Goal: Use online tool/utility: Utilize a website feature to perform a specific function

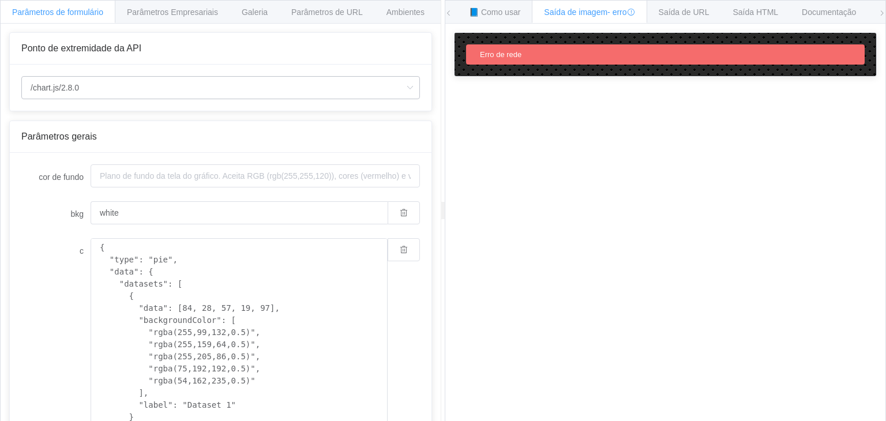
click at [403, 97] on icon at bounding box center [410, 87] width 14 height 23
click at [403, 94] on icon at bounding box center [410, 87] width 14 height 23
click at [152, 263] on textarea "{ "type": "pie", "data": { "datasets": [ { "data": [84, 28, 57, 19, 97], "backg…" at bounding box center [239, 356] width 297 height 237
type textarea "{ "type": "radar", "data": { "datasets": [ { "data": [84, 28, 57, 19, 97], "bac…"
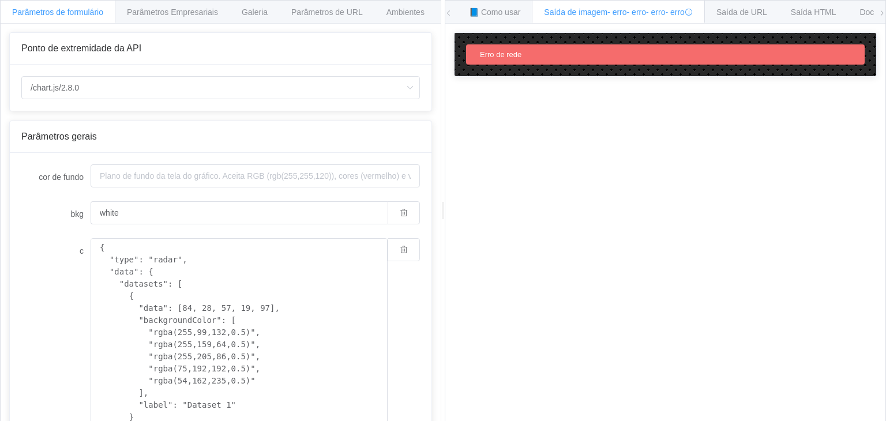
click at [595, 58] on div "Erro de rede" at bounding box center [665, 54] width 399 height 20
click at [531, 61] on div "Erro de rede" at bounding box center [665, 54] width 399 height 20
click at [503, 59] on div "Erro de rede" at bounding box center [665, 54] width 399 height 20
click at [597, 133] on div "How to maximize Image Charts in 3 steps Read the step-by-[PERSON_NAME] to the I…" at bounding box center [665, 231] width 440 height 415
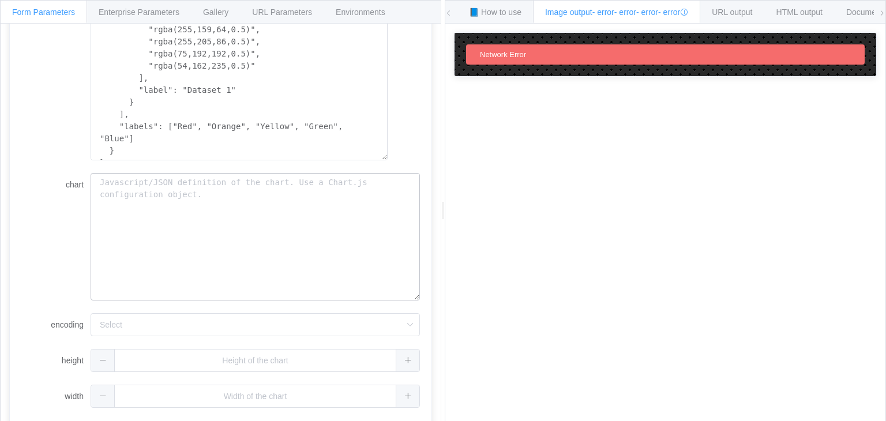
scroll to position [315, 0]
click at [246, 132] on textarea "{ "type": "radar", "data": { "datasets": [ { "data": [84, 28, 57, 19, 97], "bac…" at bounding box center [239, 39] width 297 height 237
click at [218, 193] on textarea "chart" at bounding box center [255, 235] width 329 height 128
paste textarea "{ "type": "radar", "data": { "datasets": [ { "data": [84, 28, 57, 19, 97], "bac…"
type textarea "{ "type": "radar", "data": { "datasets": [ { "data": [84, 28, 57, 19, 97], "bac…"
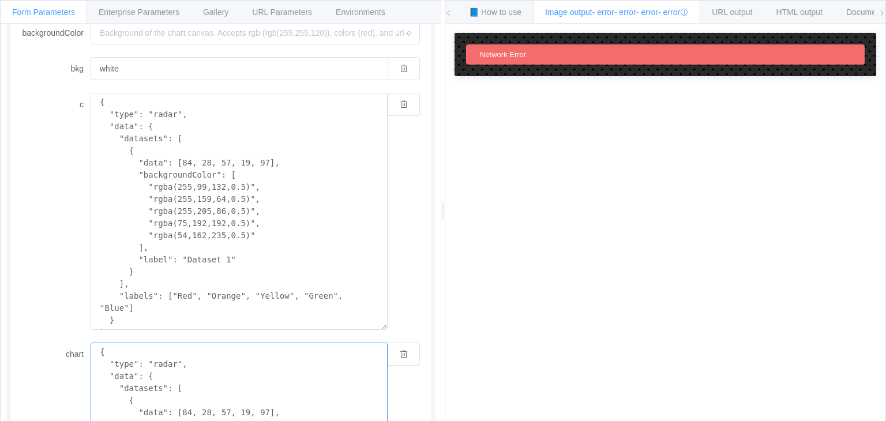
scroll to position [142, 0]
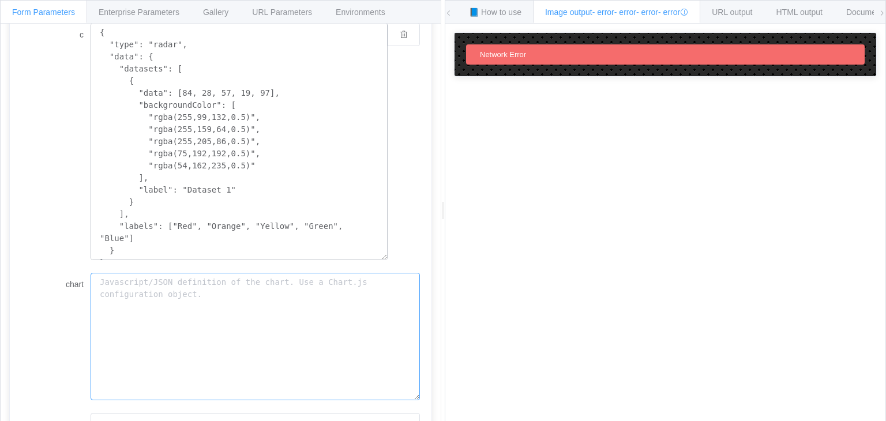
scroll to position [315, 0]
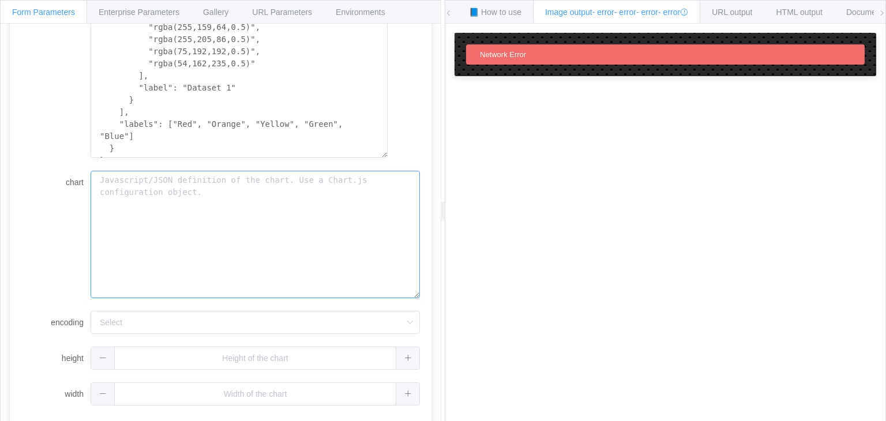
type textarea "{ "type": "radar", "data": { "datasets": [ { "data": [84, 28, 57, 19, 97], "bac…"
